Goal: Task Accomplishment & Management: Manage account settings

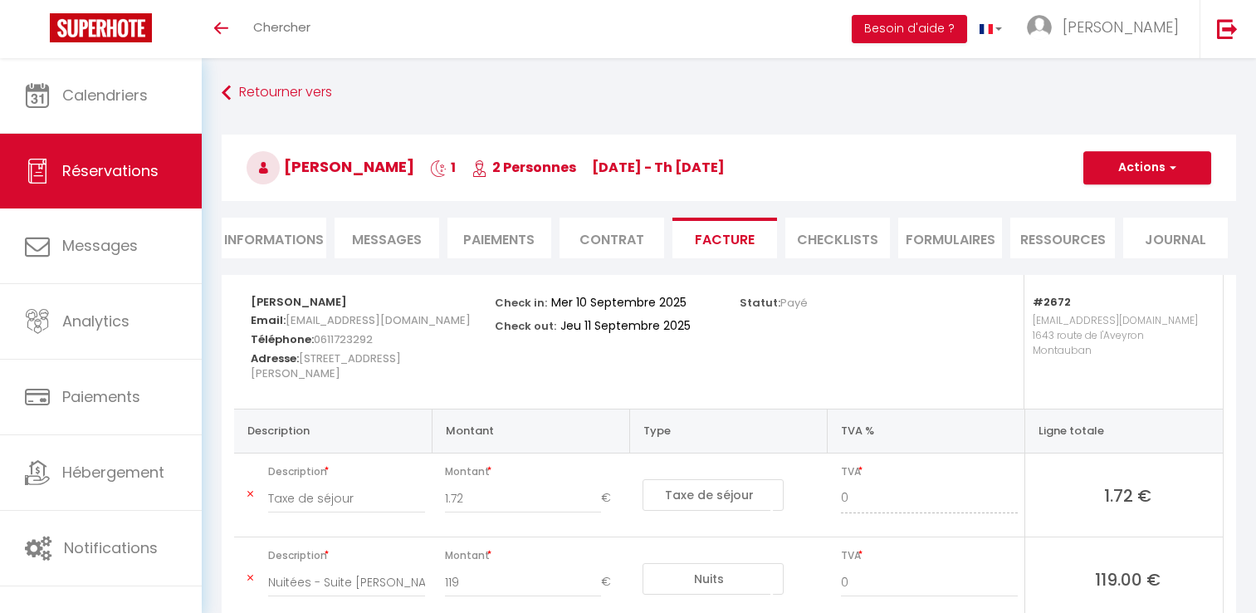
select select "taxes"
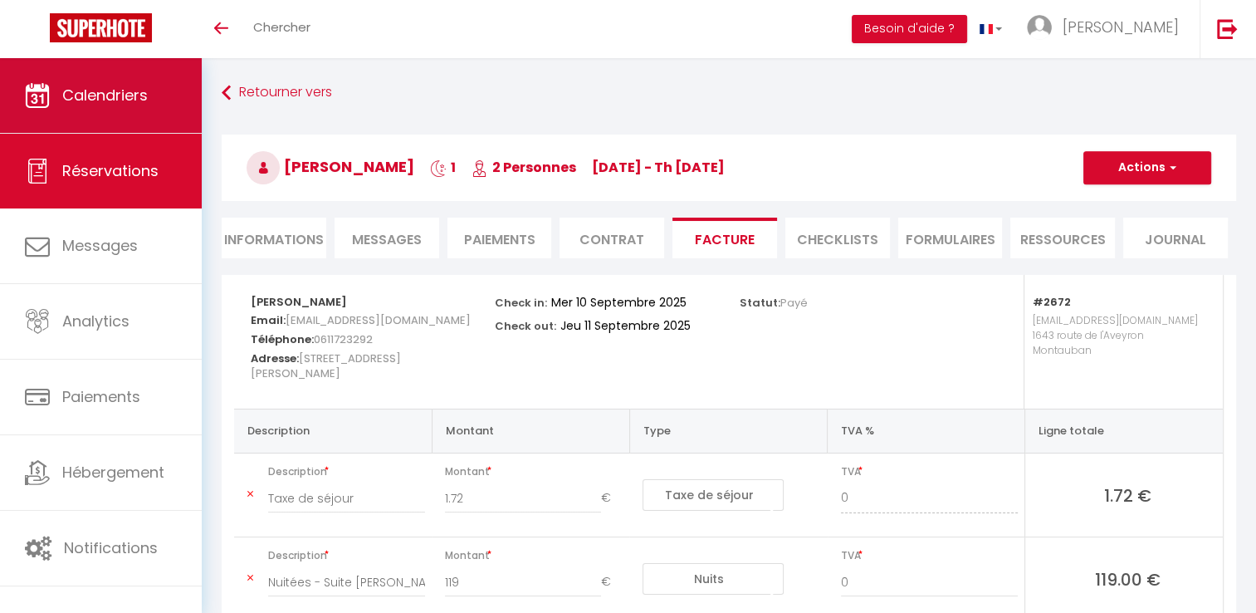
click at [166, 104] on link "Calendriers" at bounding box center [101, 95] width 202 height 75
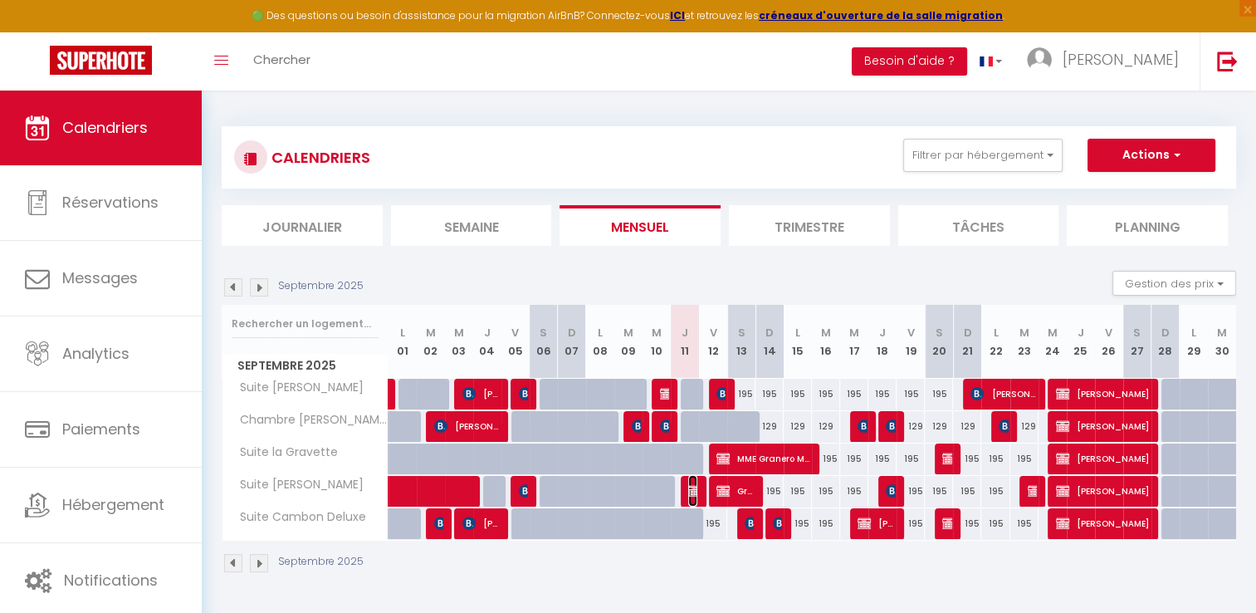
click at [694, 492] on img at bounding box center [694, 490] width 13 height 13
select select "OK"
select select "KO"
select select "0"
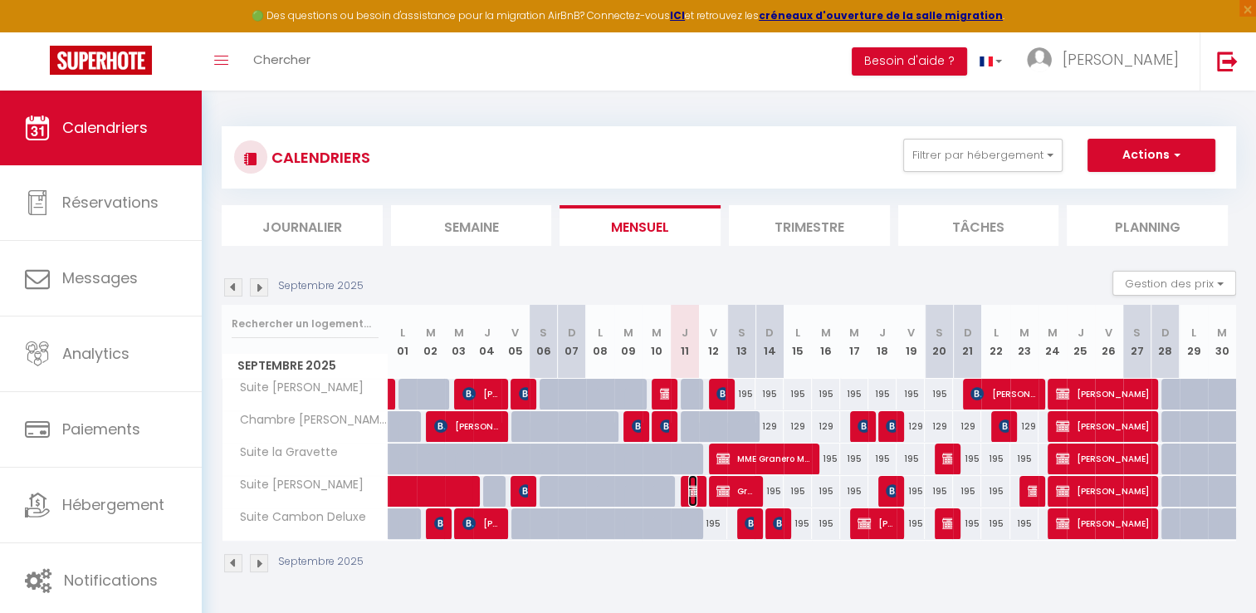
select select "0"
select select
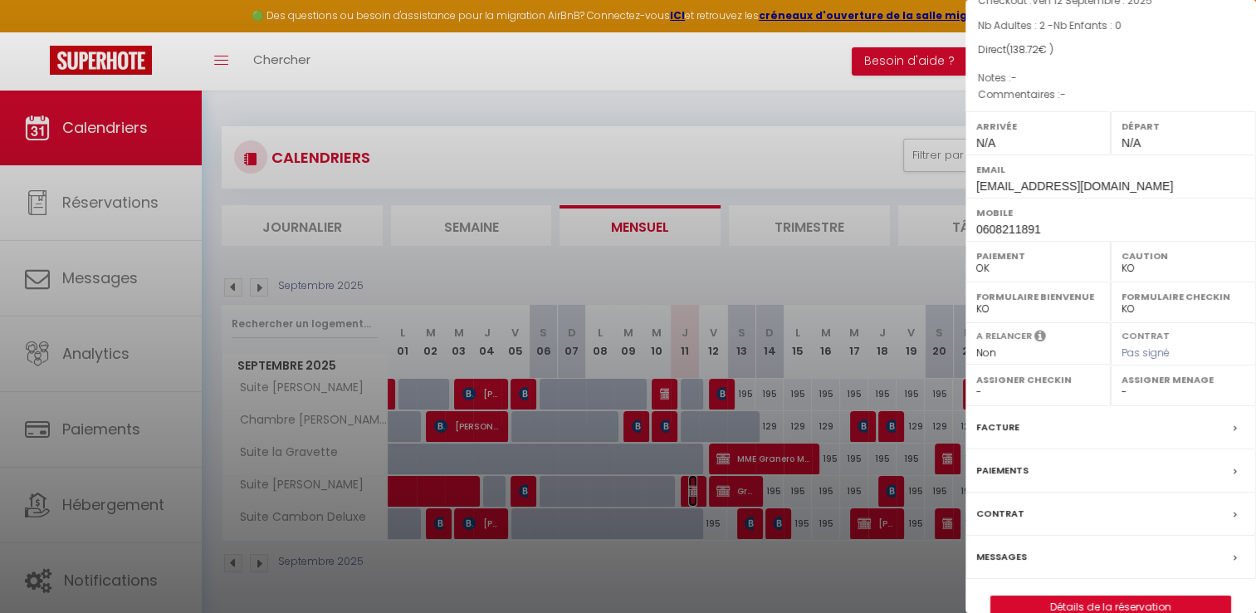
scroll to position [158, 0]
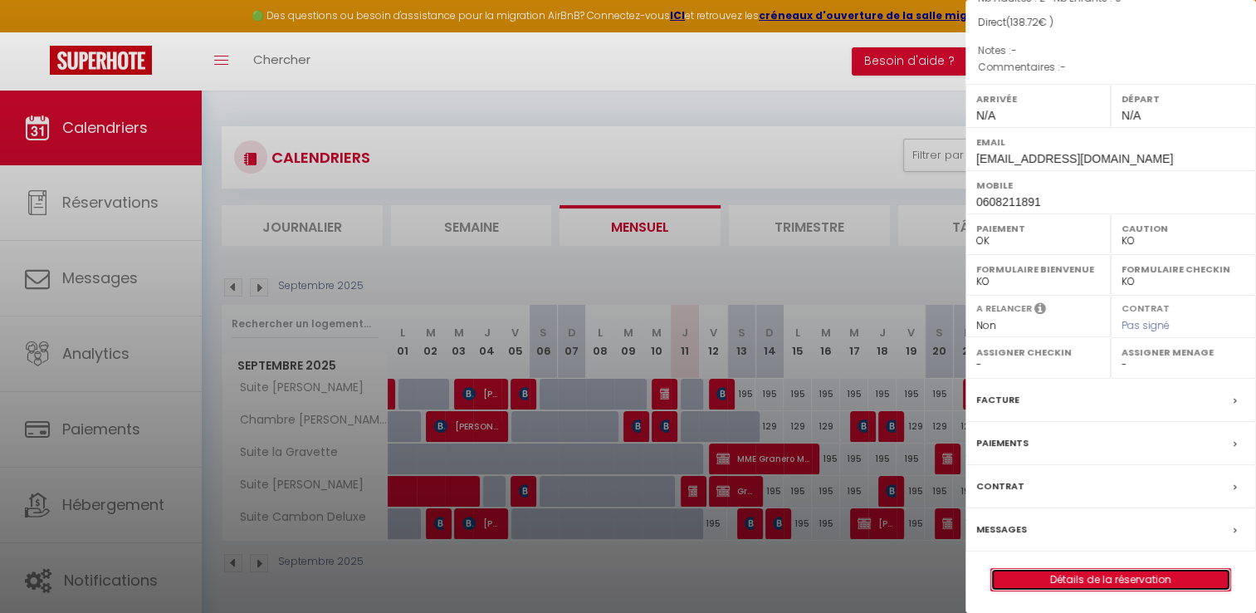
click at [1069, 576] on link "Détails de la réservation" at bounding box center [1110, 580] width 239 height 22
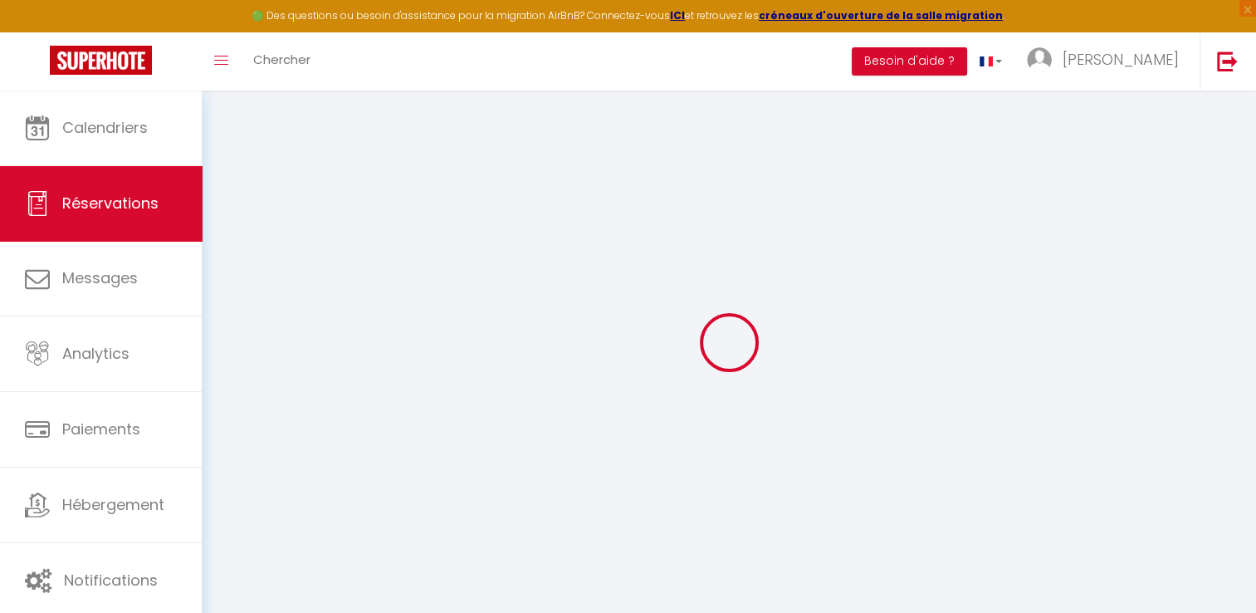
select select
checkbox input "false"
select select
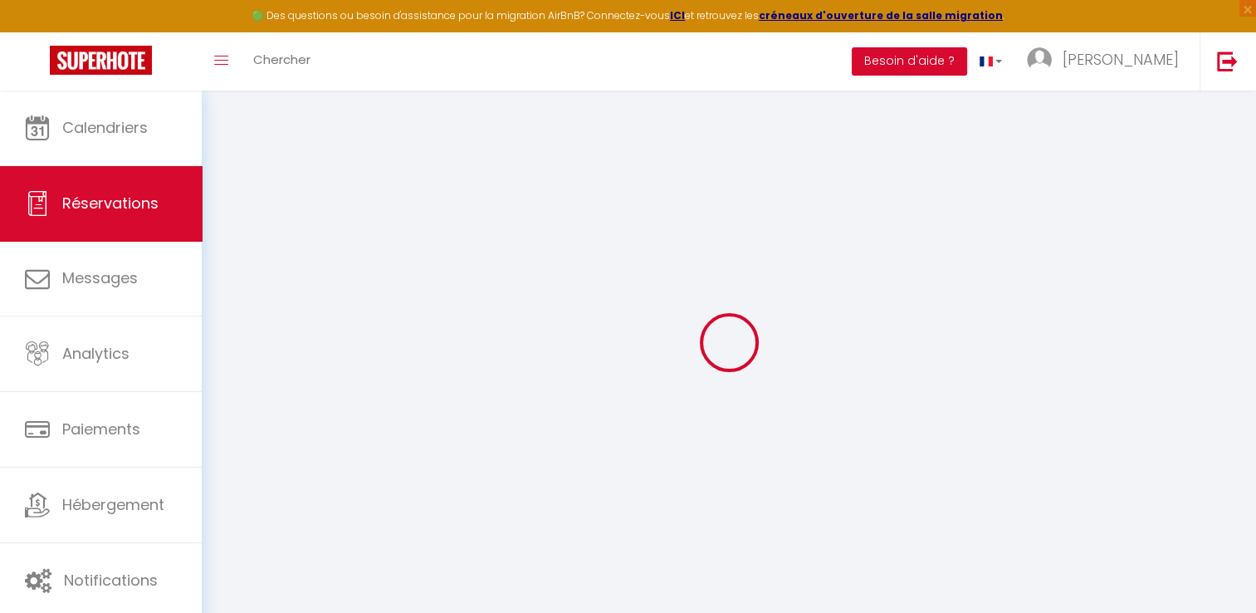
checkbox input "false"
type input "1.72"
select select
checkbox input "false"
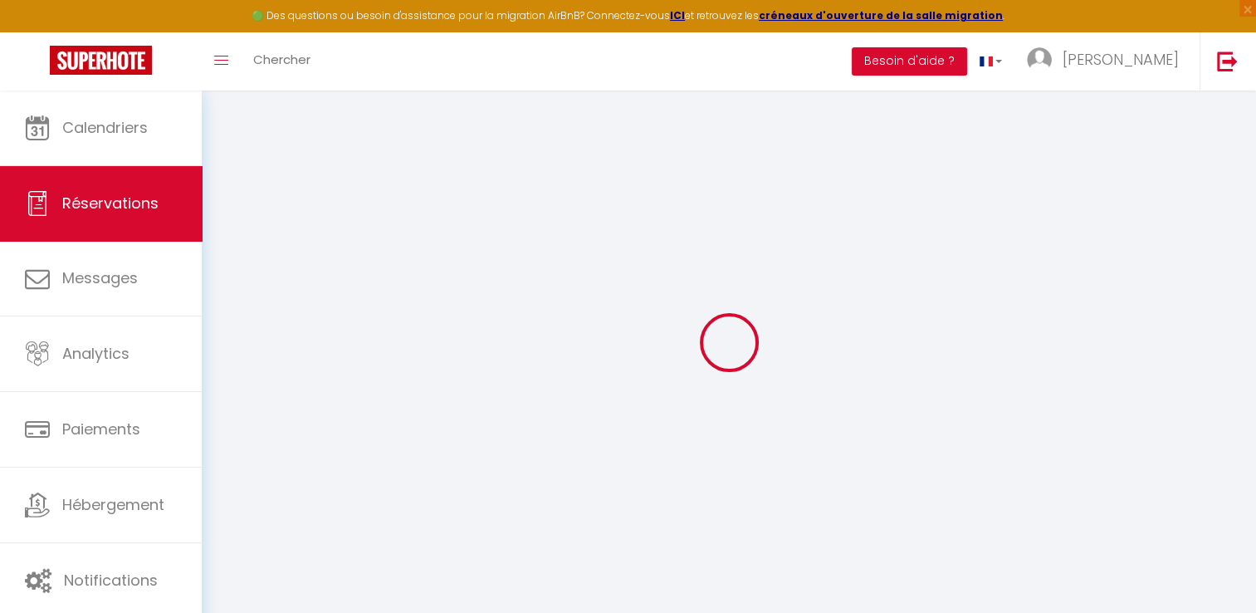
select select
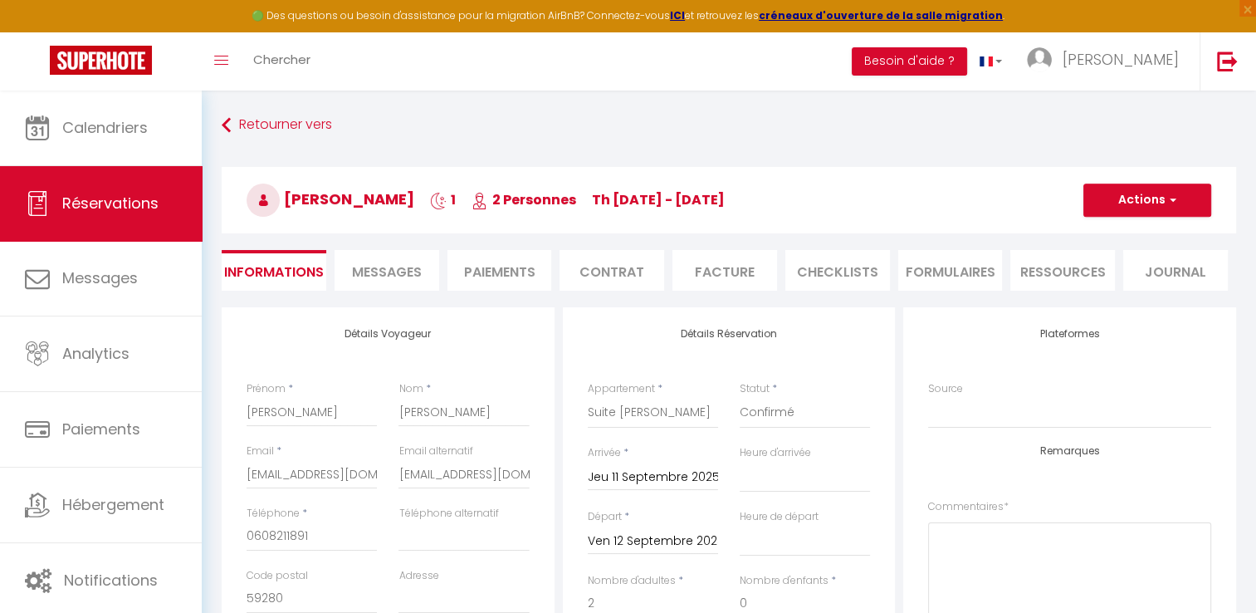
click at [721, 263] on li "Facture" at bounding box center [725, 270] width 105 height 41
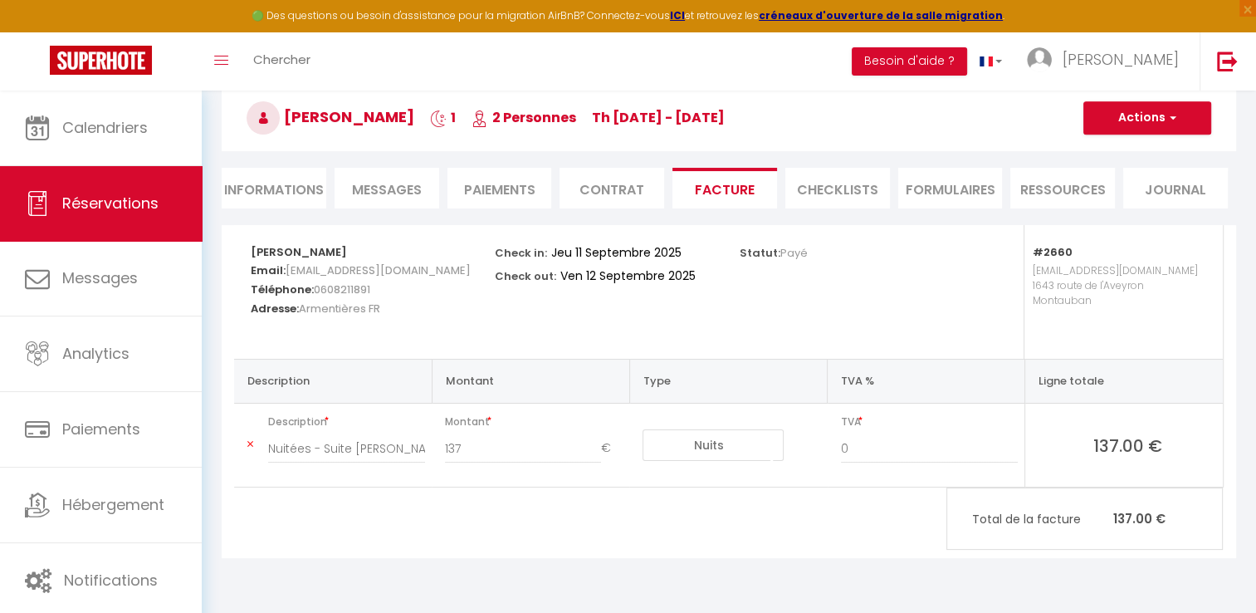
scroll to position [90, 0]
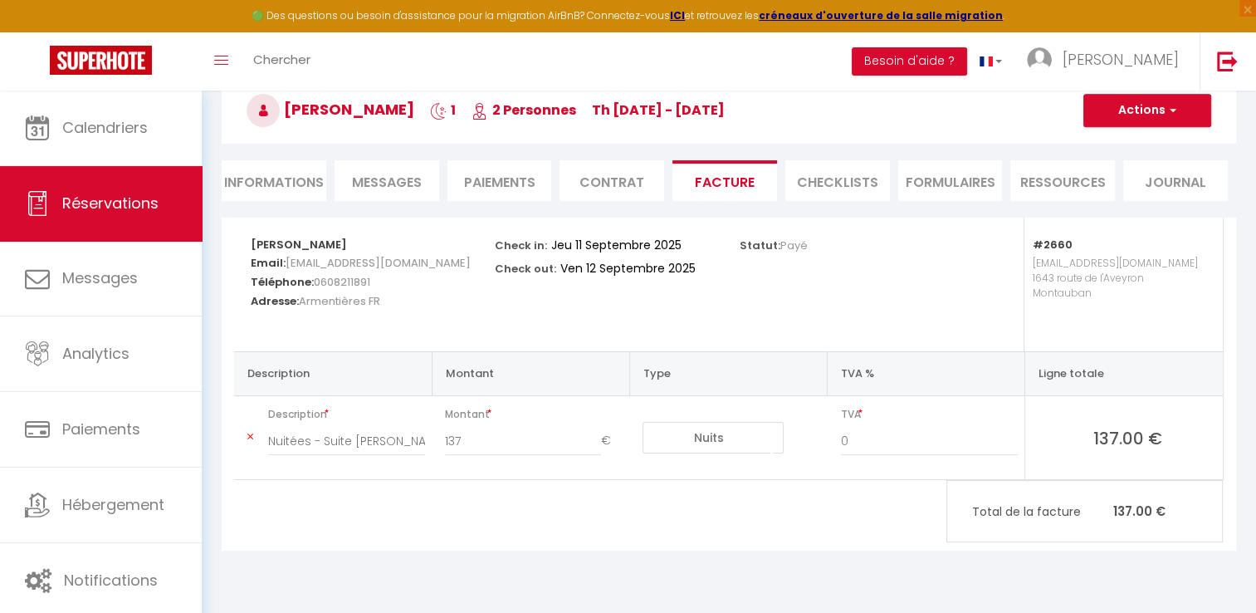
click at [286, 171] on li "Informations" at bounding box center [274, 180] width 105 height 41
select select
select select "0"
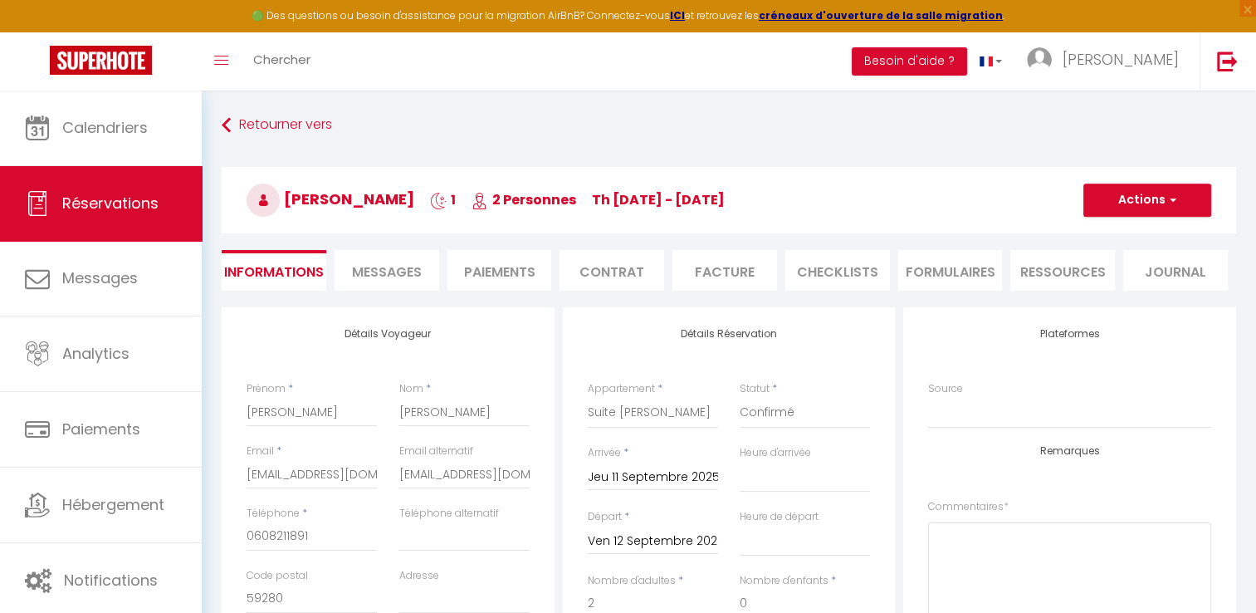
click at [732, 277] on li "Facture" at bounding box center [725, 270] width 105 height 41
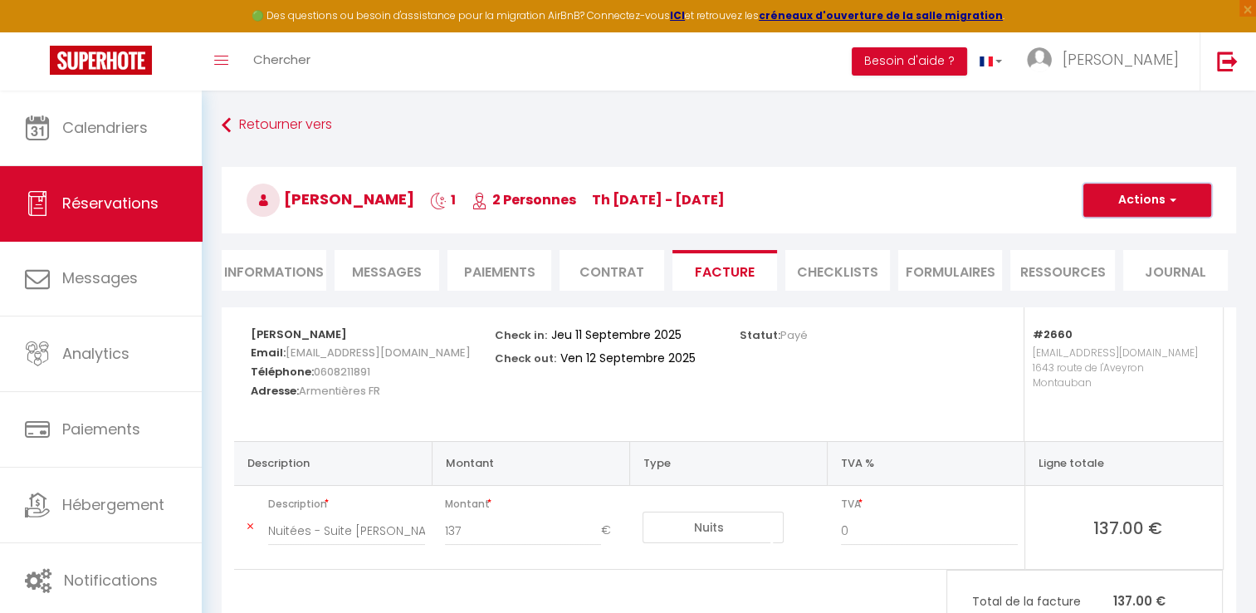
click at [1164, 193] on button "Actions" at bounding box center [1147, 199] width 128 height 33
click at [502, 267] on li "Paiements" at bounding box center [500, 270] width 105 height 41
select select
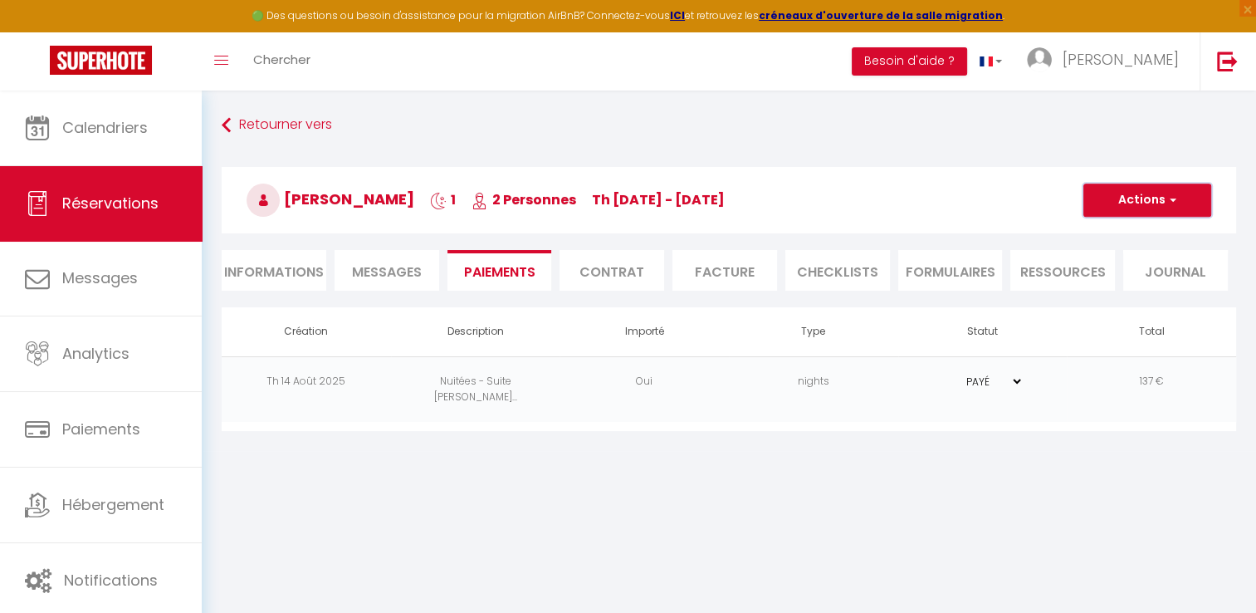
click at [1157, 201] on button "Actions" at bounding box center [1147, 199] width 128 height 33
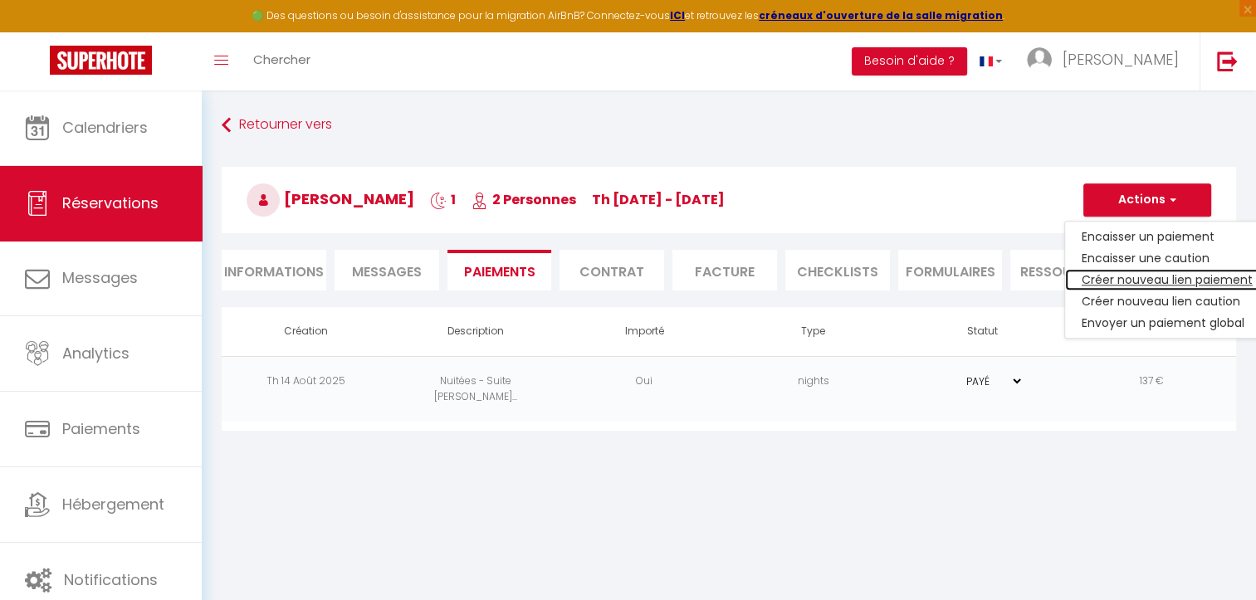
click at [1145, 277] on link "Créer nouveau lien paiement" at bounding box center [1167, 280] width 204 height 22
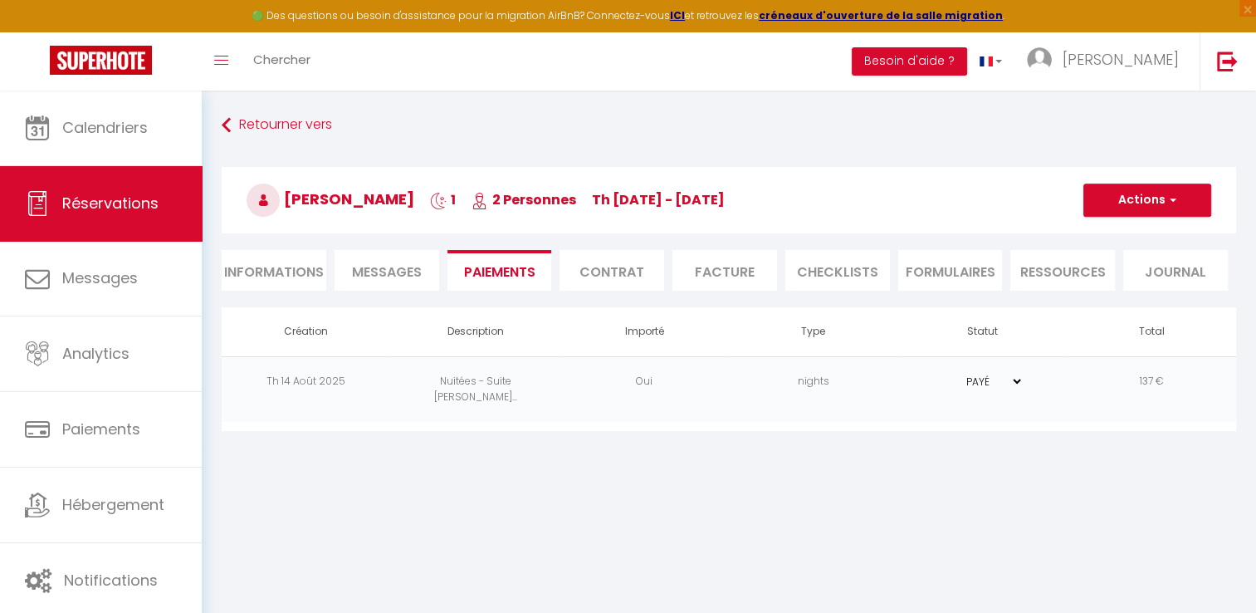
select select "nights"
type input "[EMAIL_ADDRESS][DOMAIN_NAME]"
select select "774"
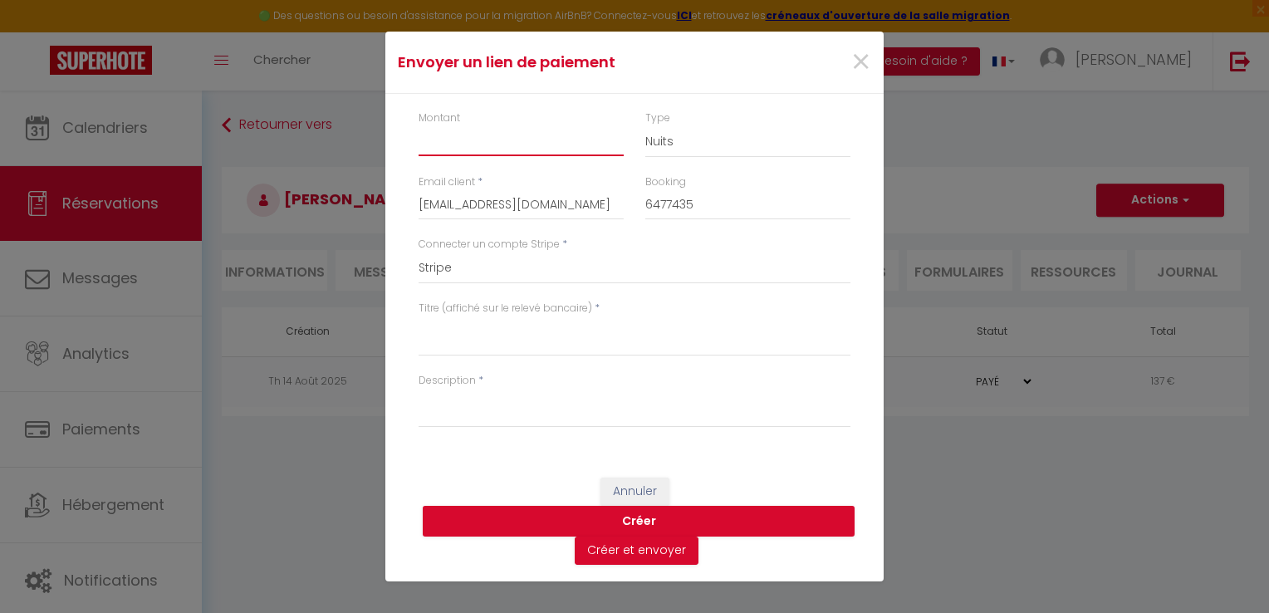
click at [529, 126] on input "Montant" at bounding box center [520, 141] width 205 height 30
type input "1.72"
click at [674, 138] on select "Nuits Frais de ménage Taxe de séjour [GEOGRAPHIC_DATA]" at bounding box center [747, 142] width 205 height 32
select select "taxes"
click at [645, 126] on select "Nuits Frais de ménage Taxe de séjour [GEOGRAPHIC_DATA]" at bounding box center [747, 142] width 205 height 32
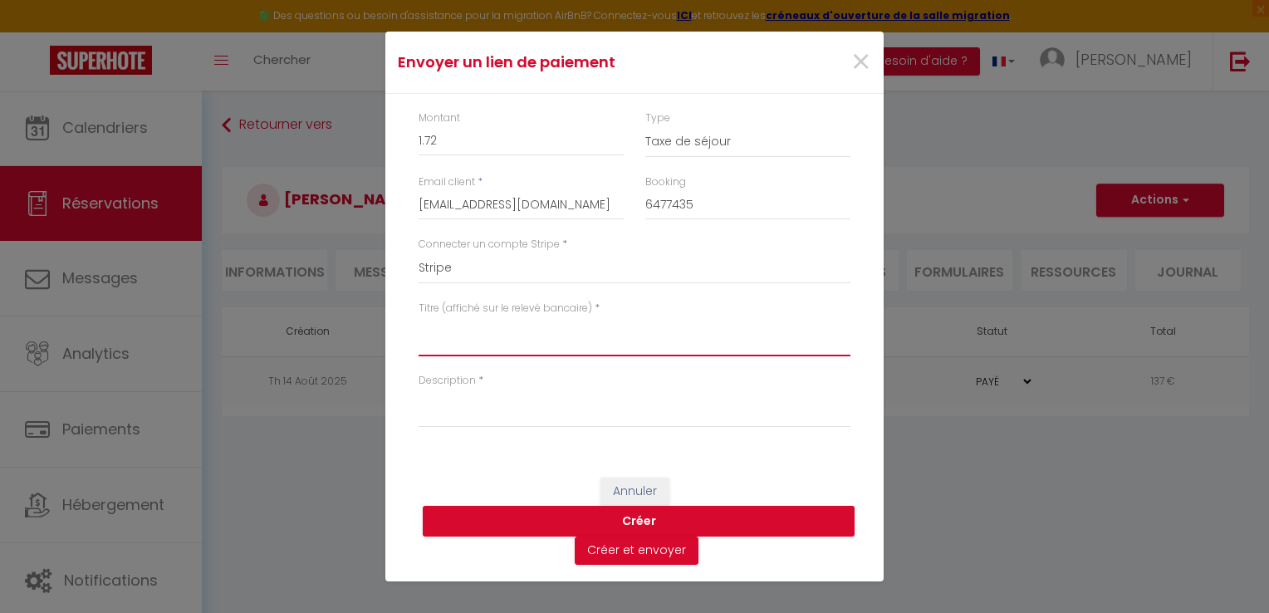
click at [548, 337] on textarea "Titre (affiché sur le relevé bancaire)" at bounding box center [634, 336] width 432 height 40
drag, startPoint x: 552, startPoint y: 325, endPoint x: 460, endPoint y: 348, distance: 95.0
click at [416, 319] on div "Titre (affiché sur le relevé bancaire) * Taxe de séjour" at bounding box center [634, 337] width 453 height 72
type textarea "Taxe de séjour"
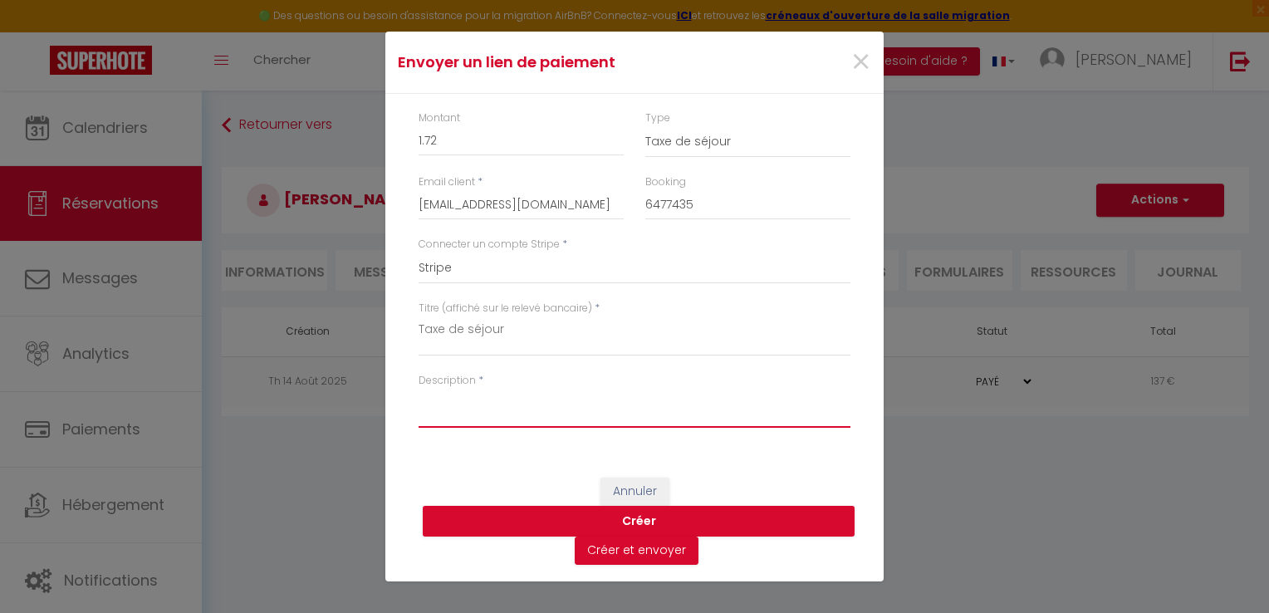
paste textarea "Taxe de séjour"
type textarea "Taxe de séjour"
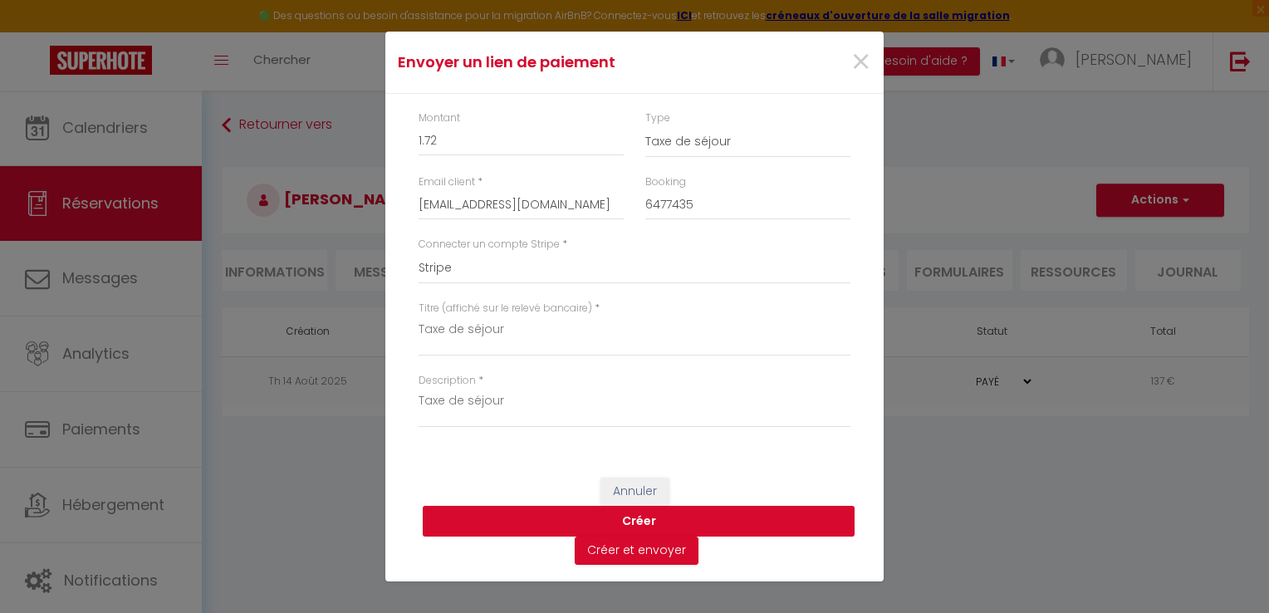
click at [657, 513] on button "Créer" at bounding box center [639, 522] width 432 height 32
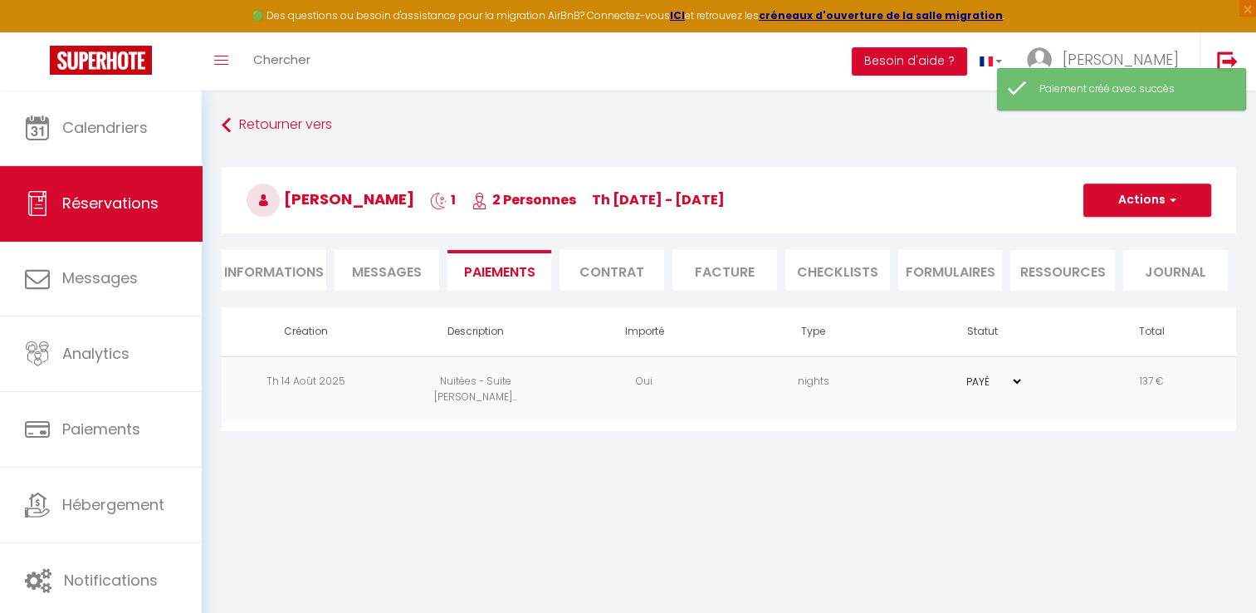
click at [744, 269] on li "Facture" at bounding box center [725, 270] width 105 height 41
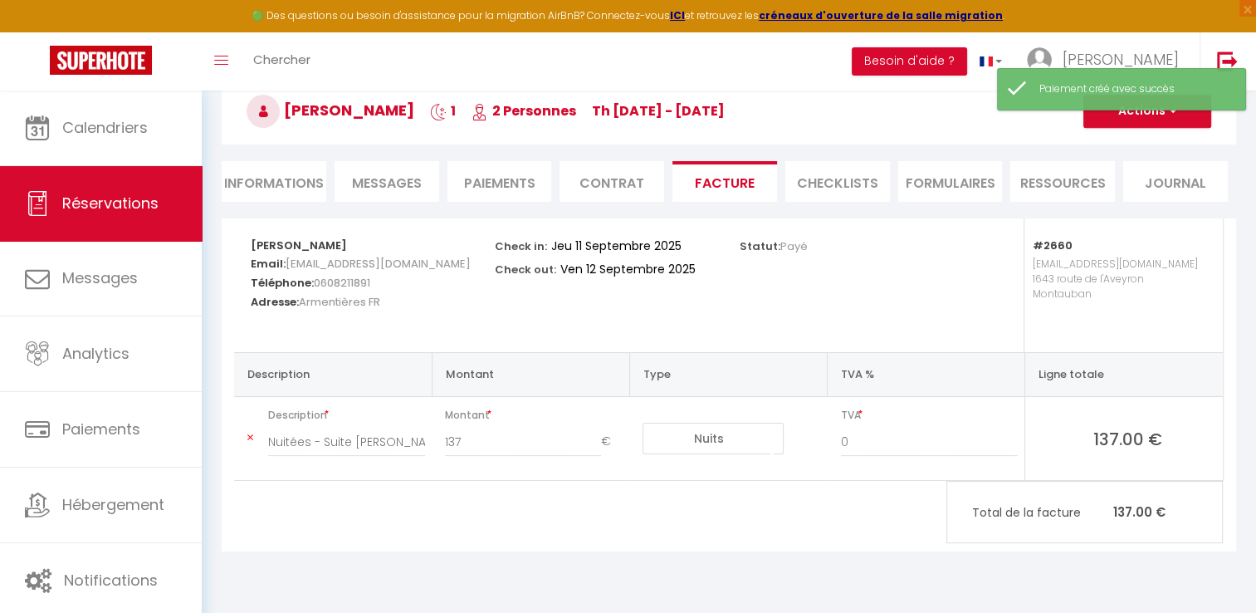
scroll to position [90, 0]
select select "taxes"
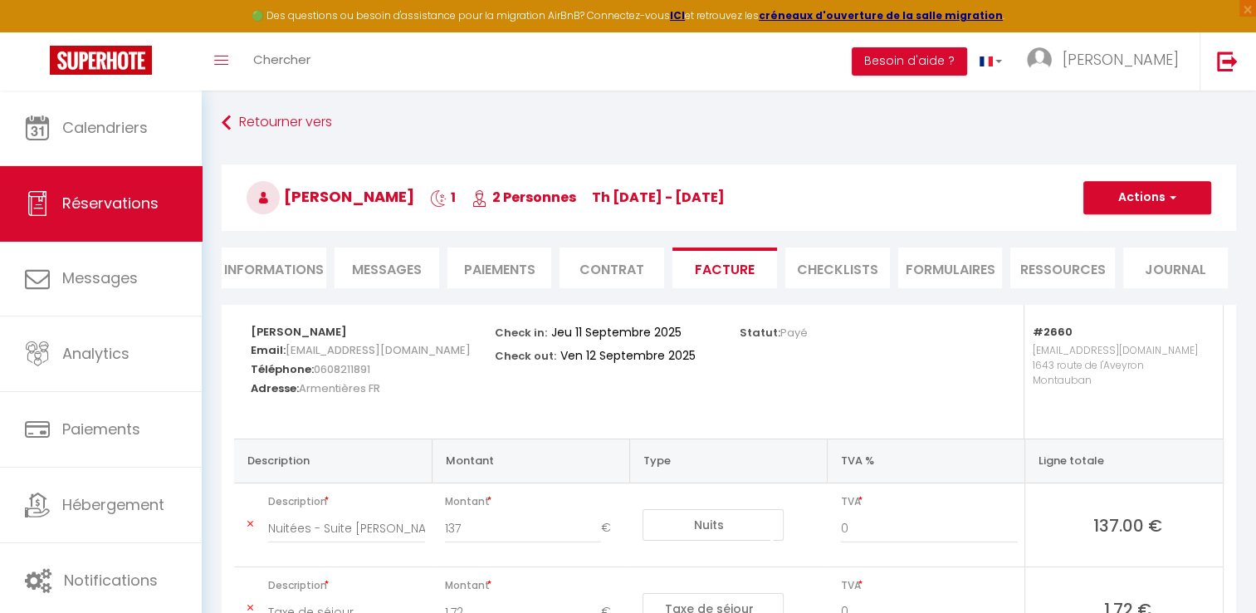
scroll to position [0, 0]
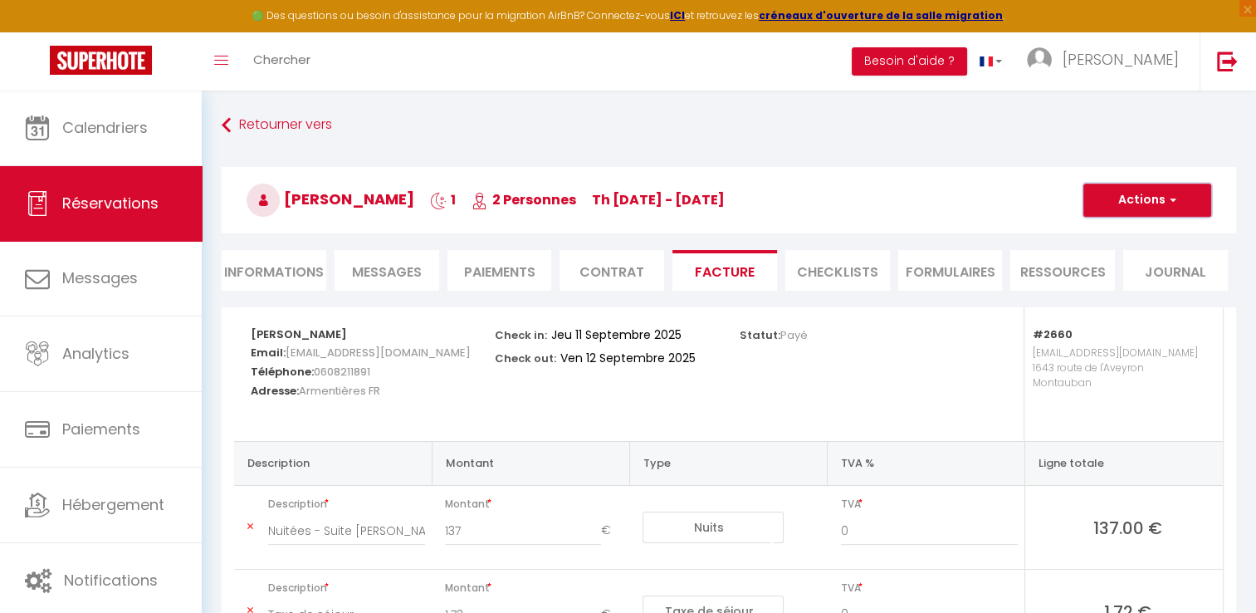
click at [1170, 199] on span "button" at bounding box center [1171, 200] width 10 height 15
click at [1142, 262] on link "Aperçu et éditer" at bounding box center [1134, 258] width 139 height 22
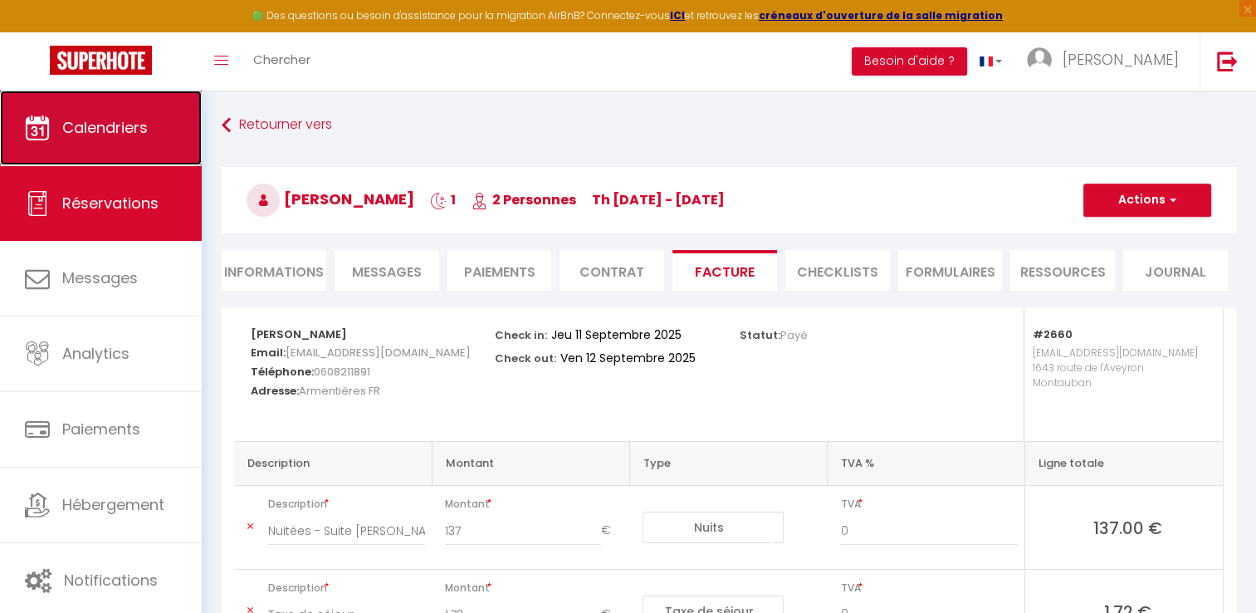
click at [129, 125] on span "Calendriers" at bounding box center [105, 127] width 86 height 21
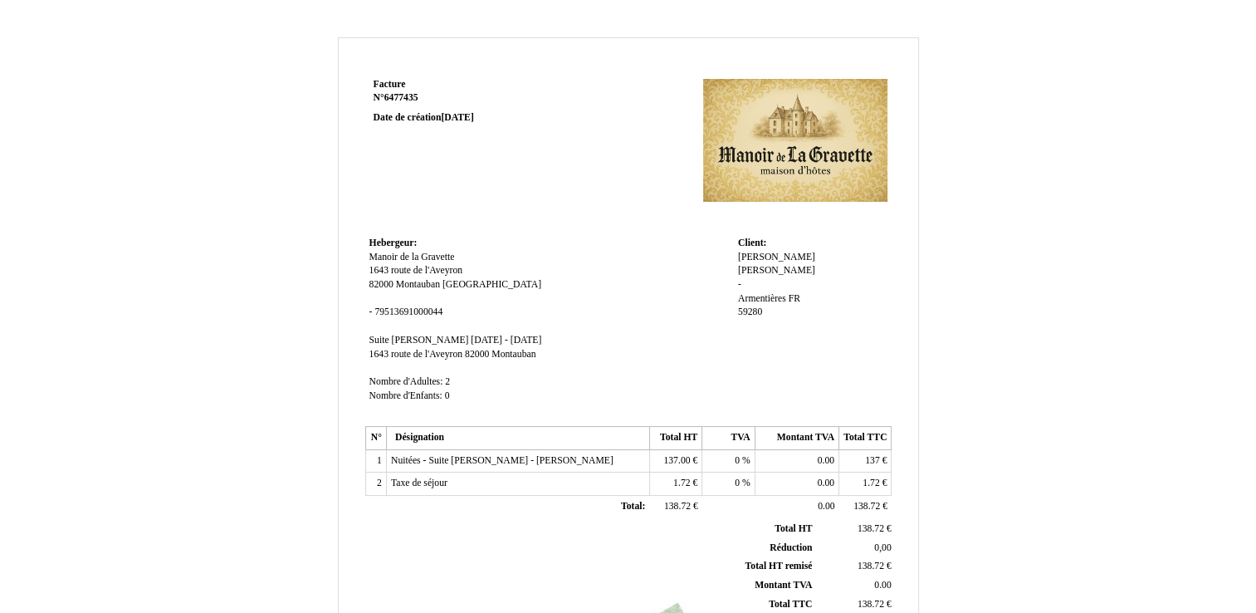
scroll to position [389, 0]
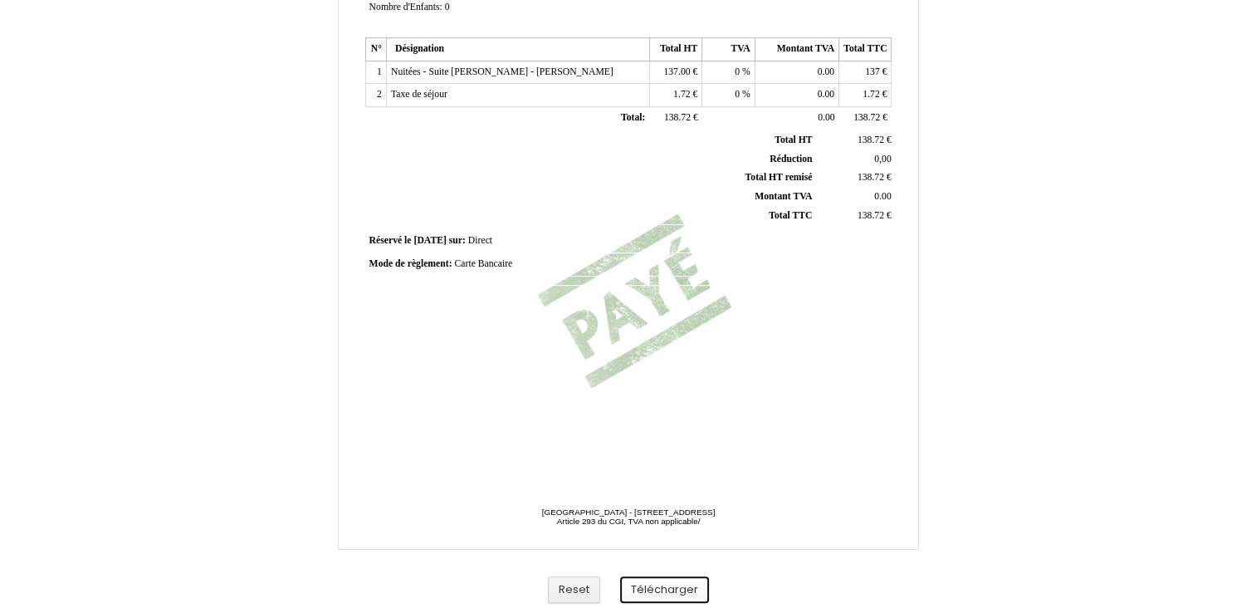
click at [680, 595] on button "Télécharger" at bounding box center [664, 589] width 89 height 27
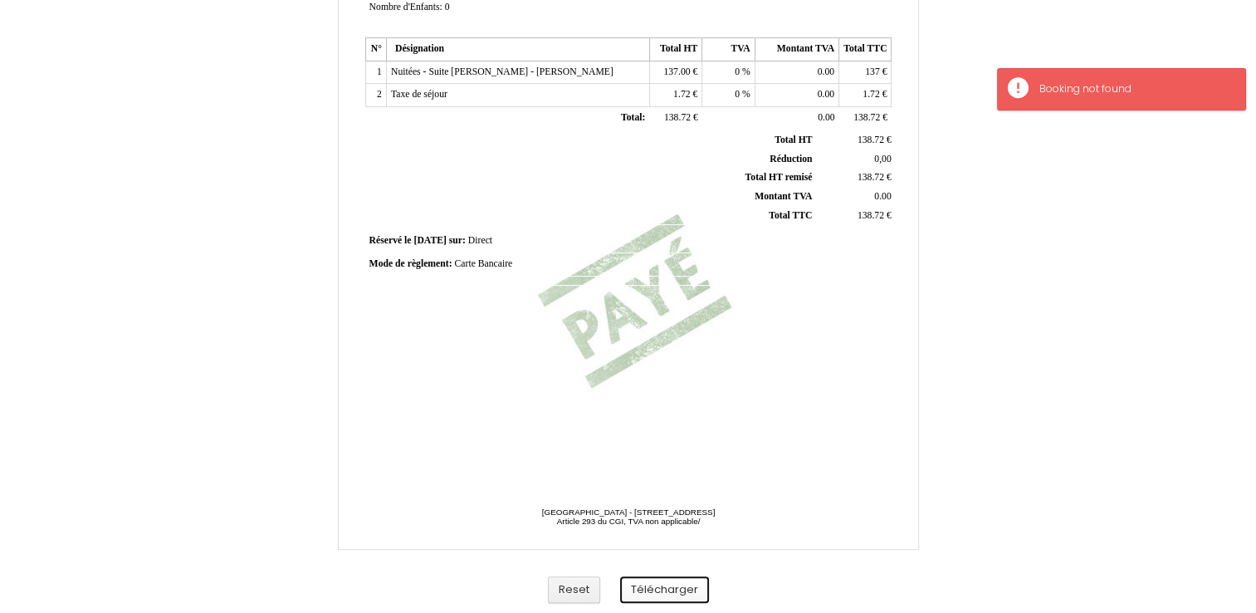
click at [668, 589] on button "Télécharger" at bounding box center [664, 589] width 89 height 27
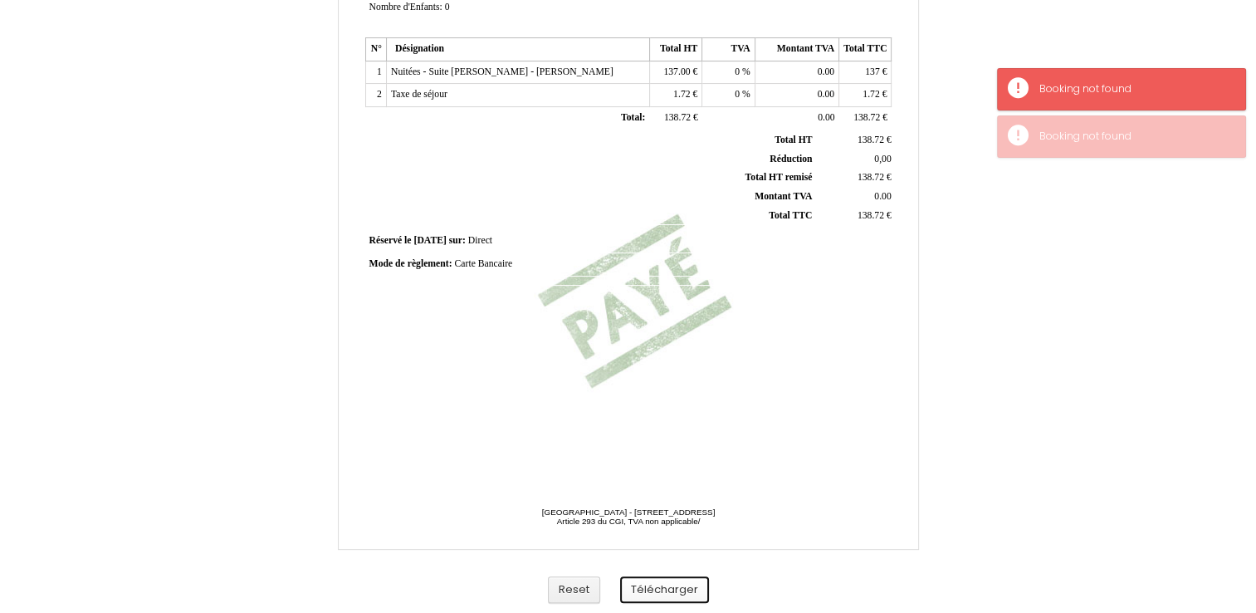
click at [668, 589] on button "Télécharger" at bounding box center [664, 589] width 89 height 27
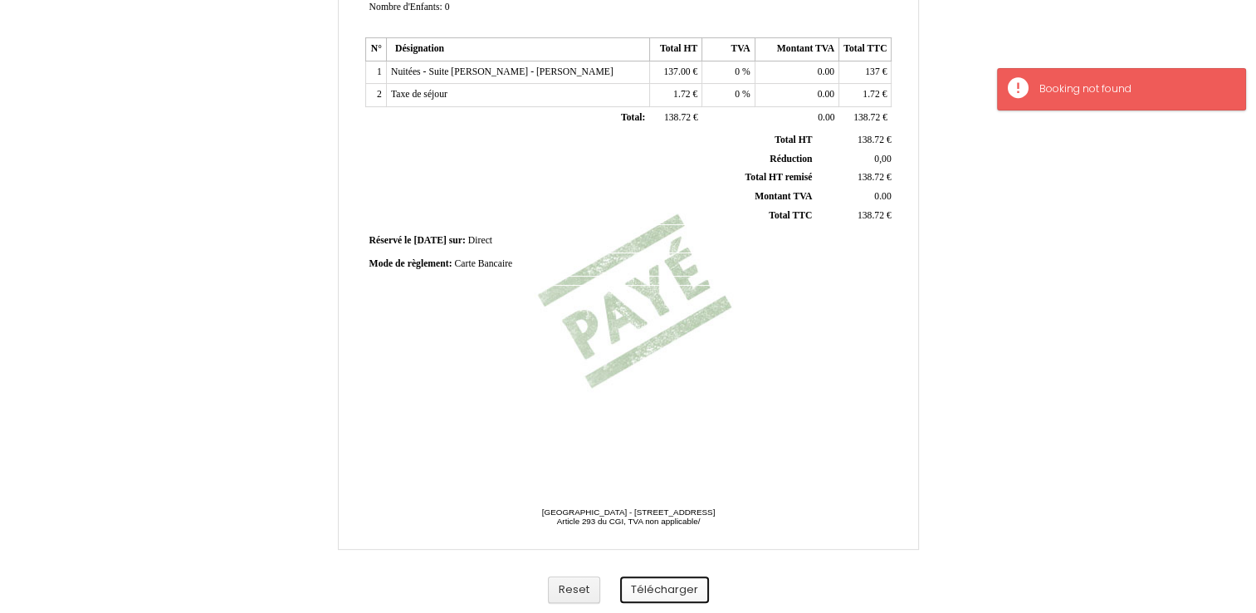
click at [668, 589] on button "Télécharger" at bounding box center [664, 589] width 89 height 27
